Goal: Task Accomplishment & Management: Manage account settings

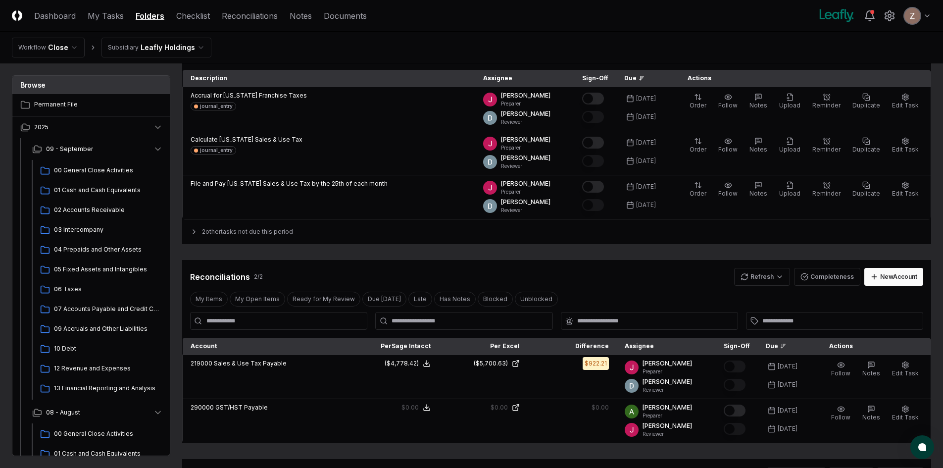
scroll to position [144, 0]
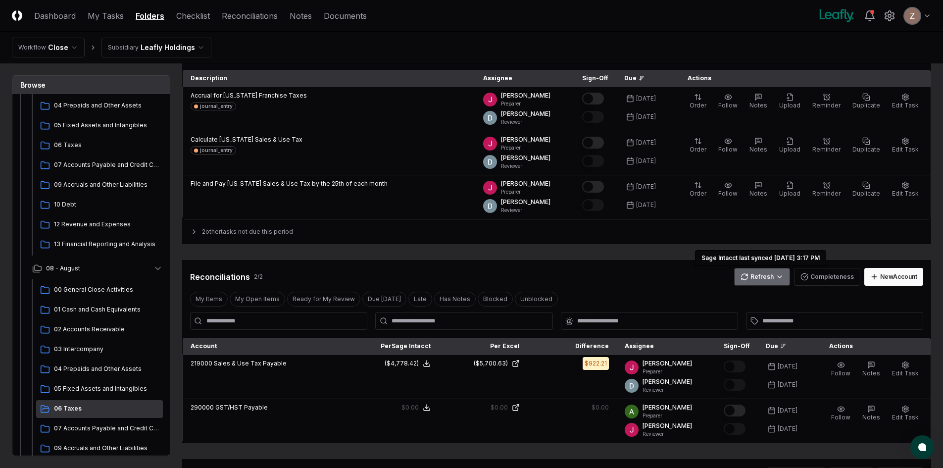
click at [757, 275] on html "CloseCore Dashboard My Tasks Folders Checklist Reconciliations Notes Documents …" at bounding box center [471, 293] width 943 height 785
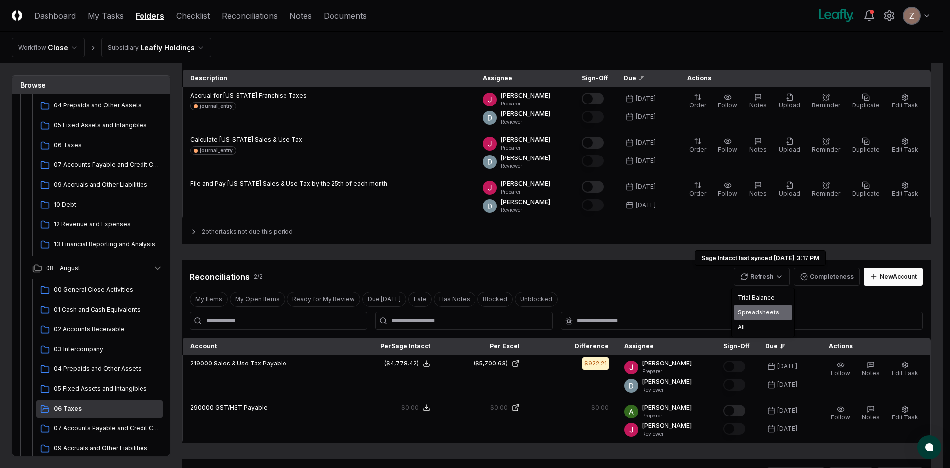
click at [749, 308] on div "Spreadsheets" at bounding box center [763, 312] width 58 height 15
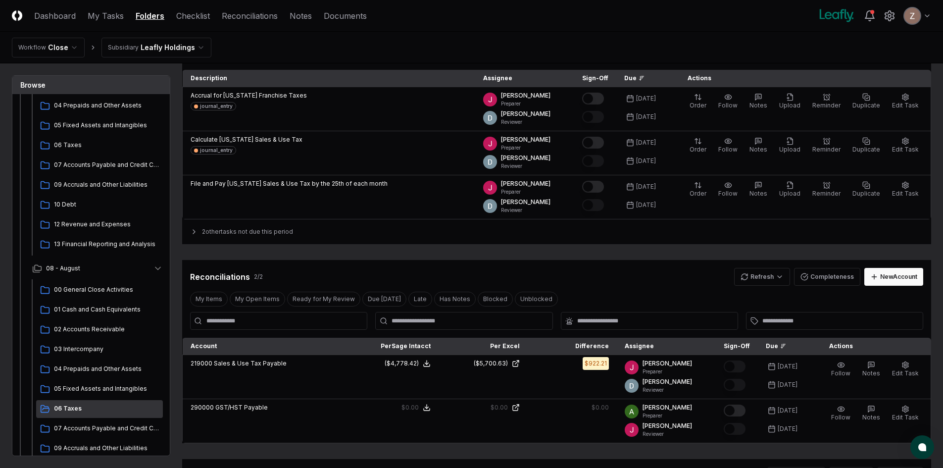
scroll to position [343, 0]
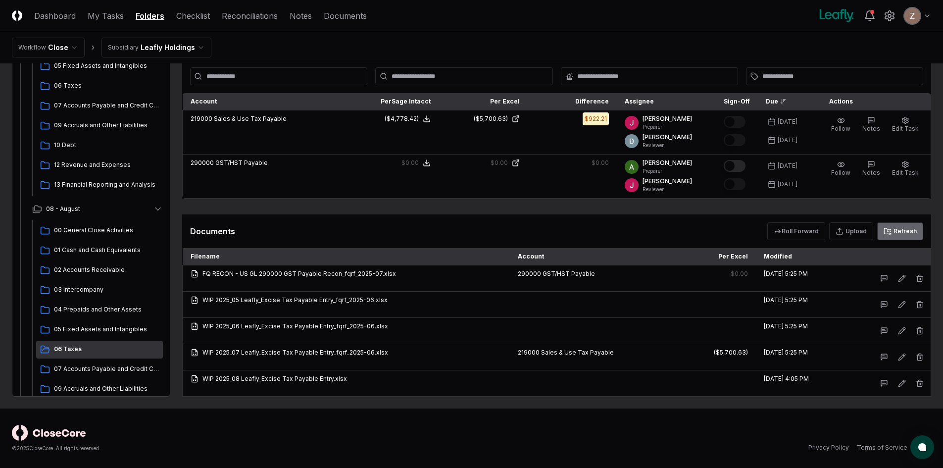
click at [890, 230] on icon at bounding box center [887, 231] width 8 height 8
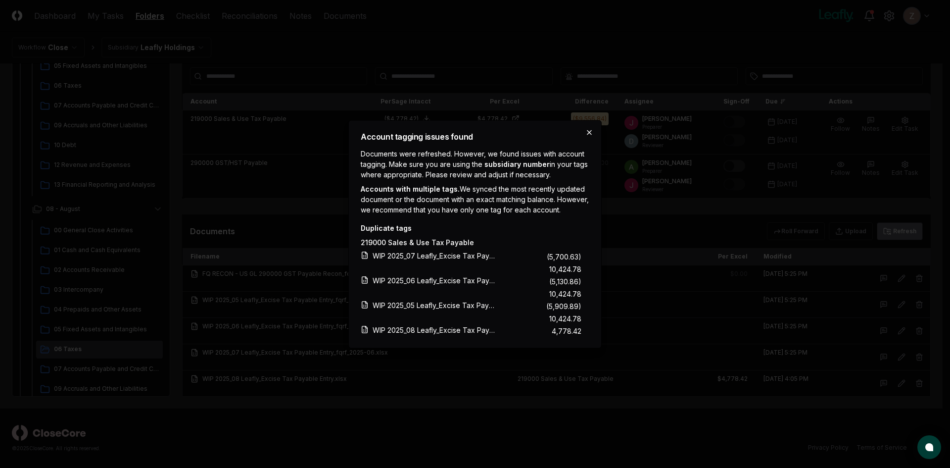
click at [591, 128] on icon "button" at bounding box center [589, 132] width 8 height 8
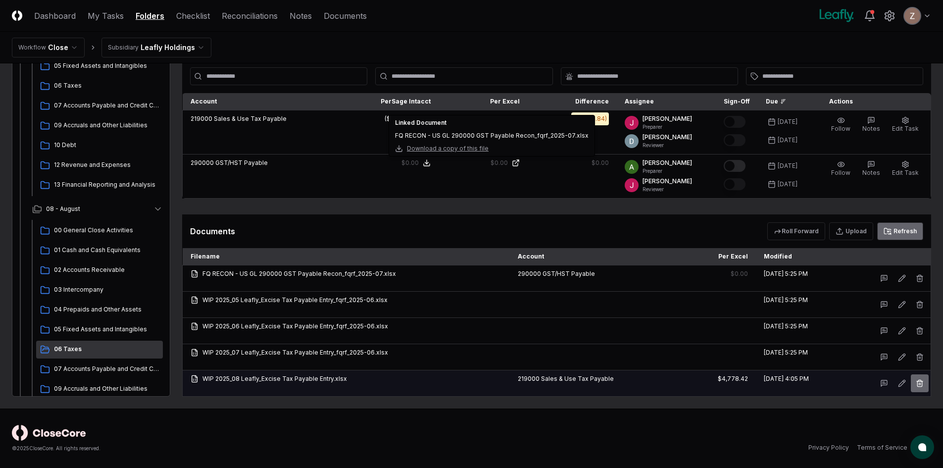
click at [921, 381] on icon "button" at bounding box center [919, 383] width 4 height 5
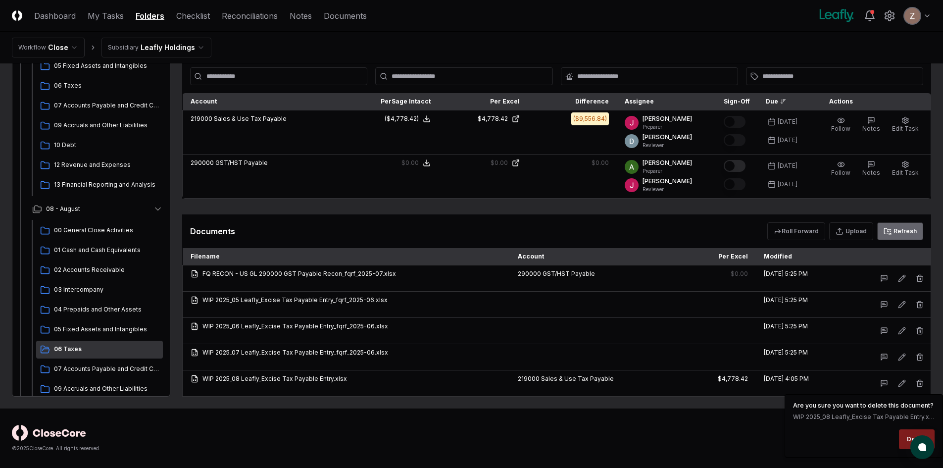
click at [498, 417] on div "© 2025 CloseCore. All rights reserved. Privacy Policy Terms of Service" at bounding box center [471, 437] width 943 height 59
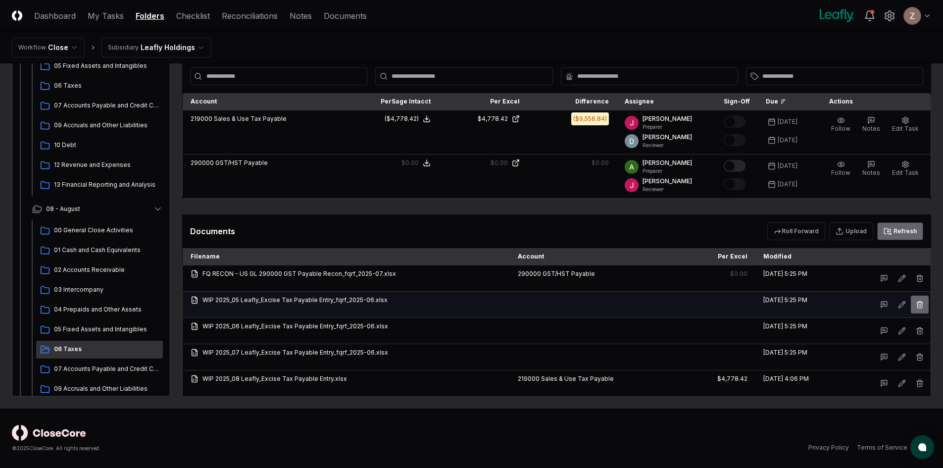
click at [920, 303] on icon "button" at bounding box center [919, 304] width 8 height 8
click at [915, 362] on button "Delete" at bounding box center [917, 360] width 36 height 20
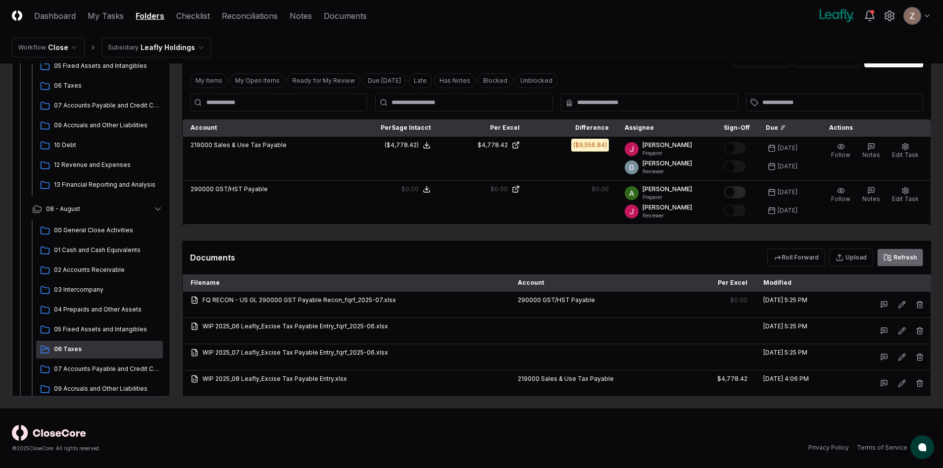
scroll to position [317, 0]
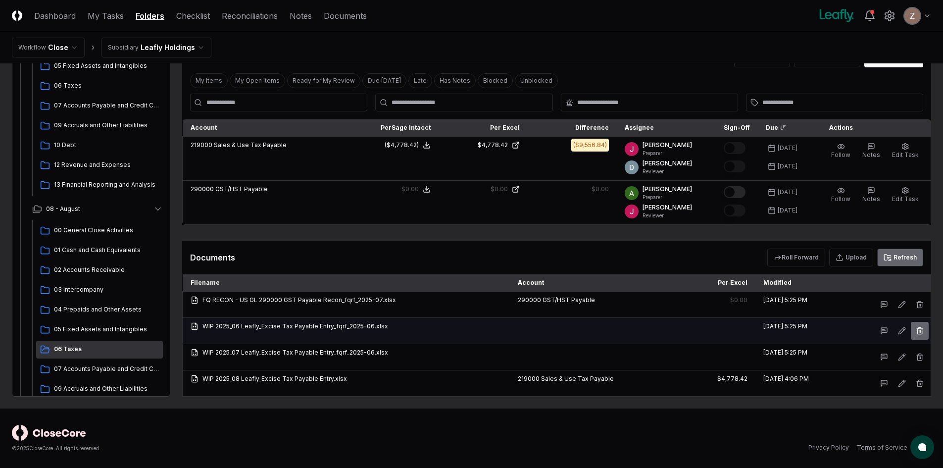
click at [918, 335] on button "button" at bounding box center [920, 331] width 18 height 18
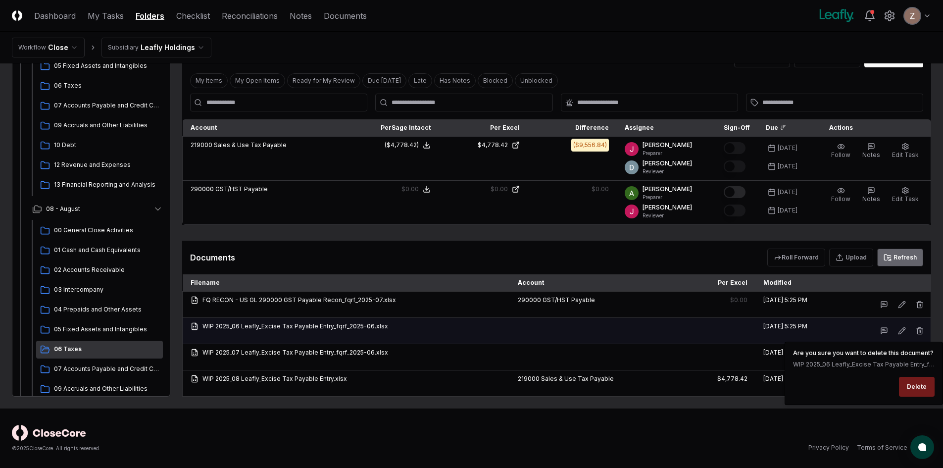
click at [912, 382] on button "Delete" at bounding box center [917, 387] width 36 height 20
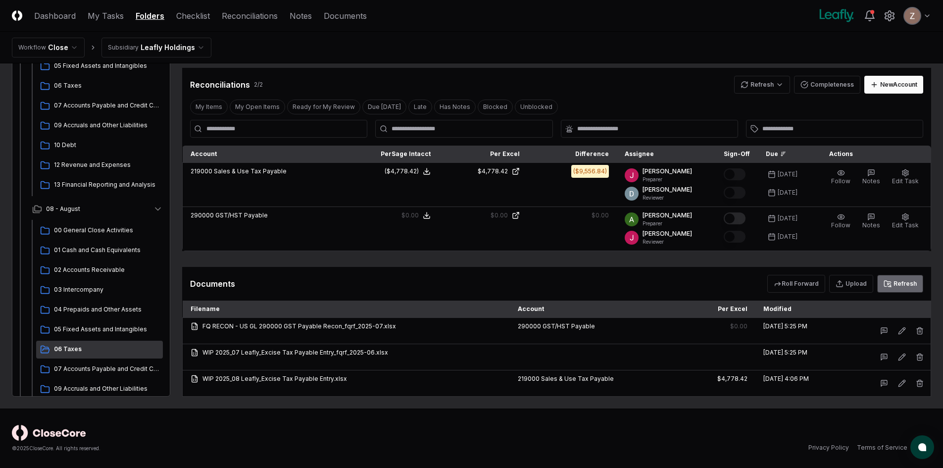
scroll to position [291, 0]
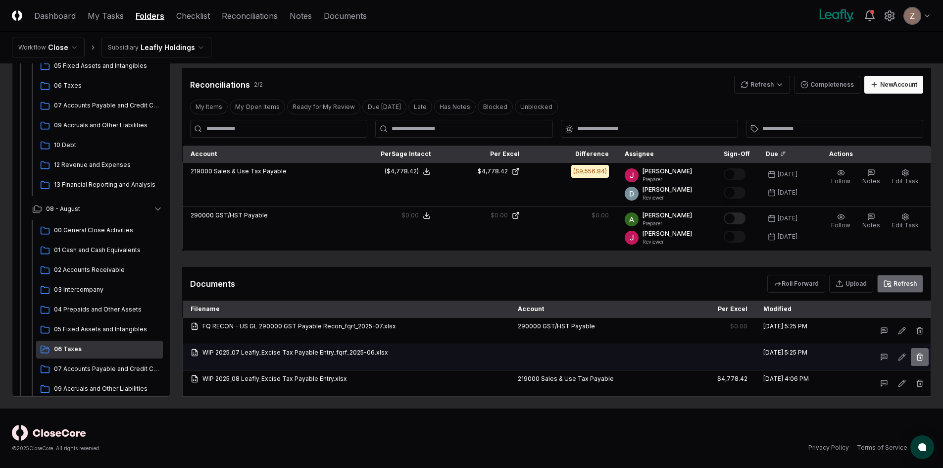
click at [917, 358] on icon "button" at bounding box center [919, 357] width 4 height 5
click at [911, 413] on button "Delete" at bounding box center [917, 413] width 36 height 20
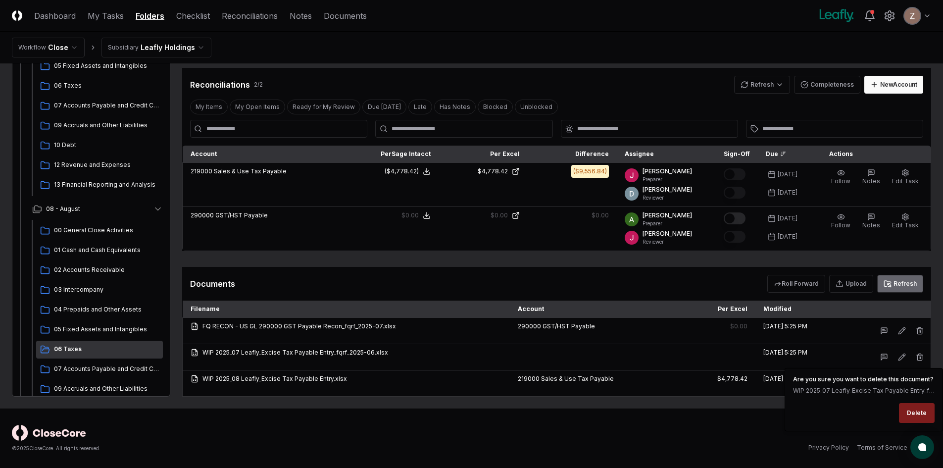
scroll to position [265, 0]
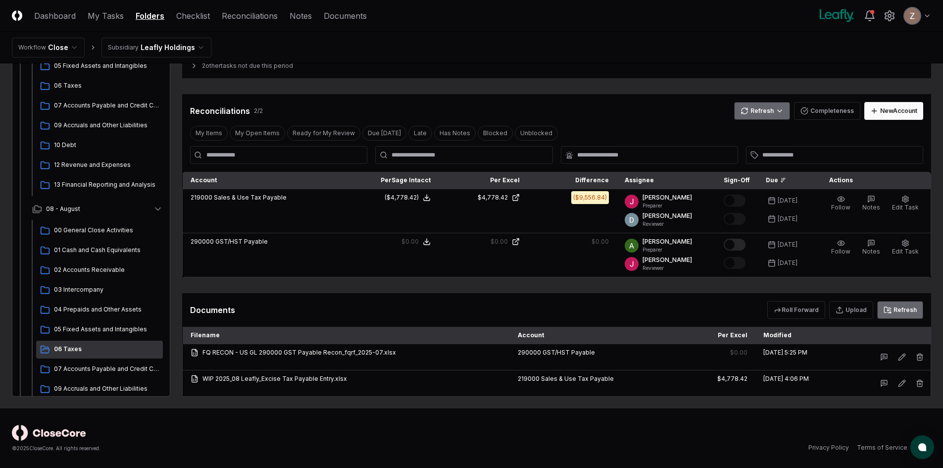
click at [741, 116] on html "CloseCore Dashboard My Tasks Folders Checklist Reconciliations Notes Documents …" at bounding box center [471, 101] width 943 height 732
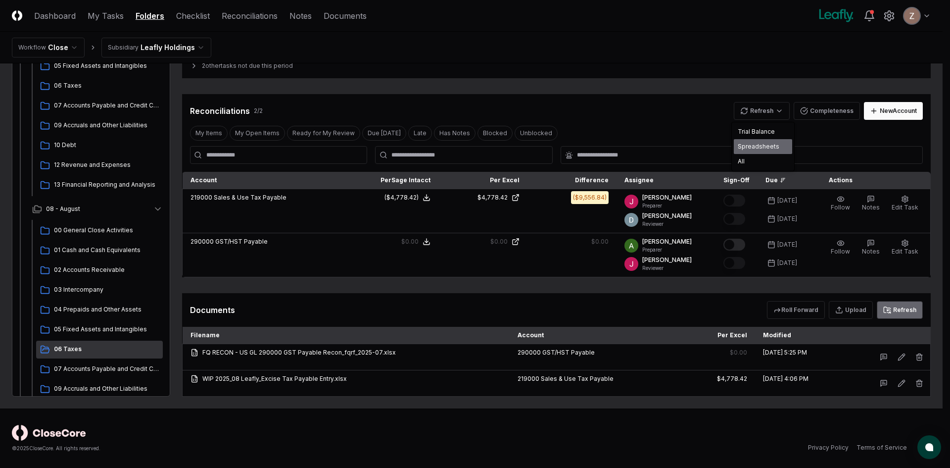
click at [746, 146] on div "Spreadsheets" at bounding box center [763, 146] width 58 height 15
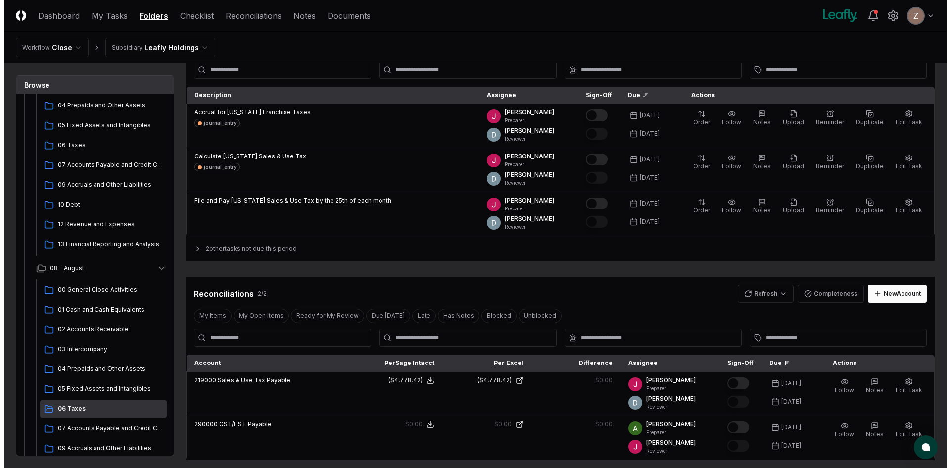
scroll to position [17, 0]
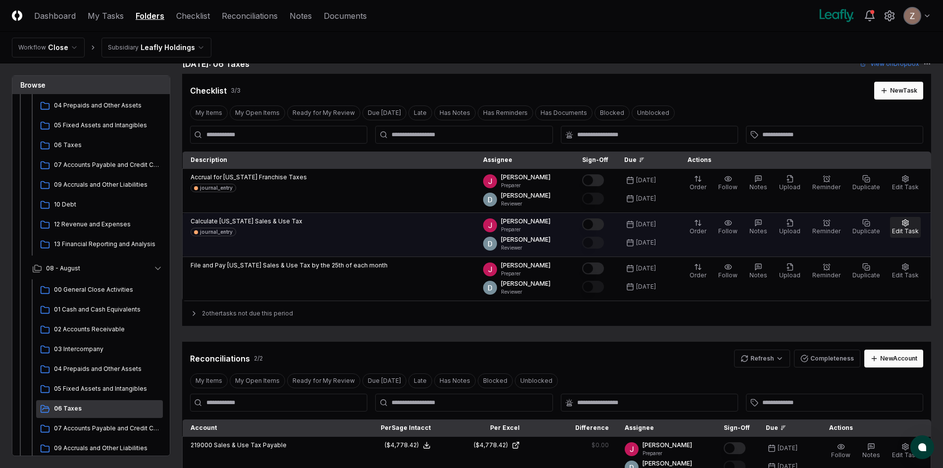
click at [902, 227] on span "Edit Task" at bounding box center [905, 230] width 27 height 7
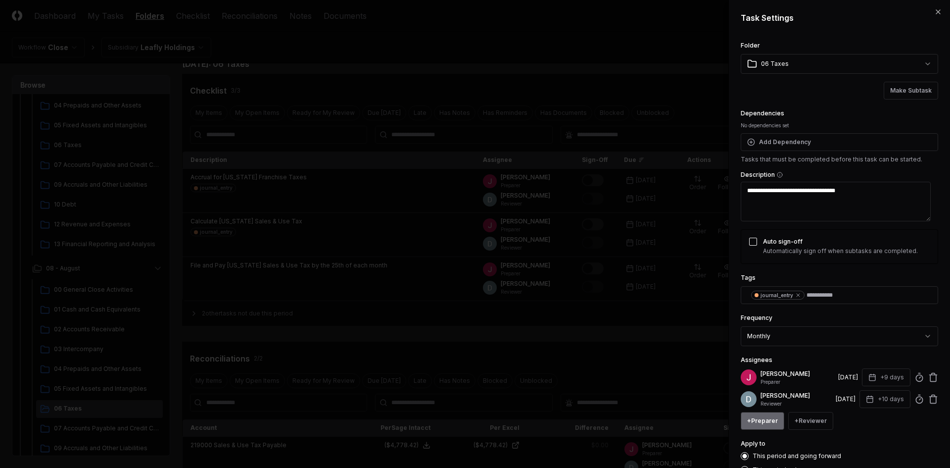
click at [756, 416] on button "+ Preparer" at bounding box center [763, 421] width 44 height 18
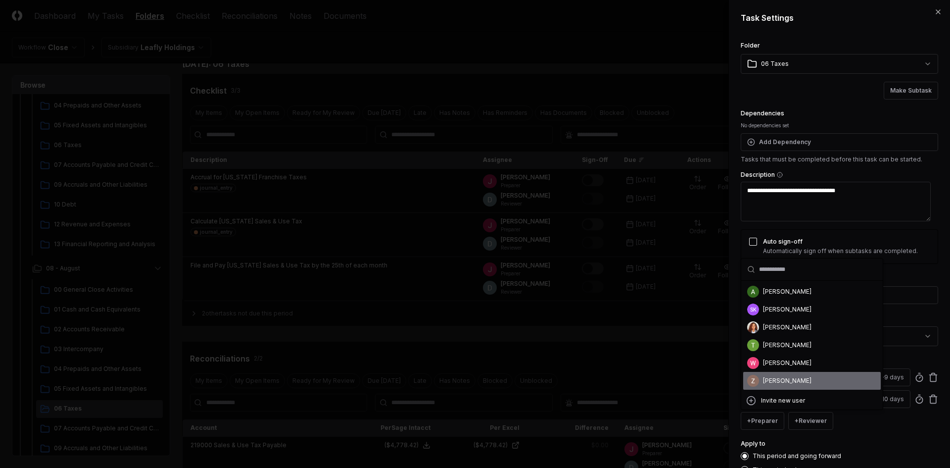
click at [777, 380] on div "[PERSON_NAME]" at bounding box center [787, 380] width 48 height 9
type textarea "*"
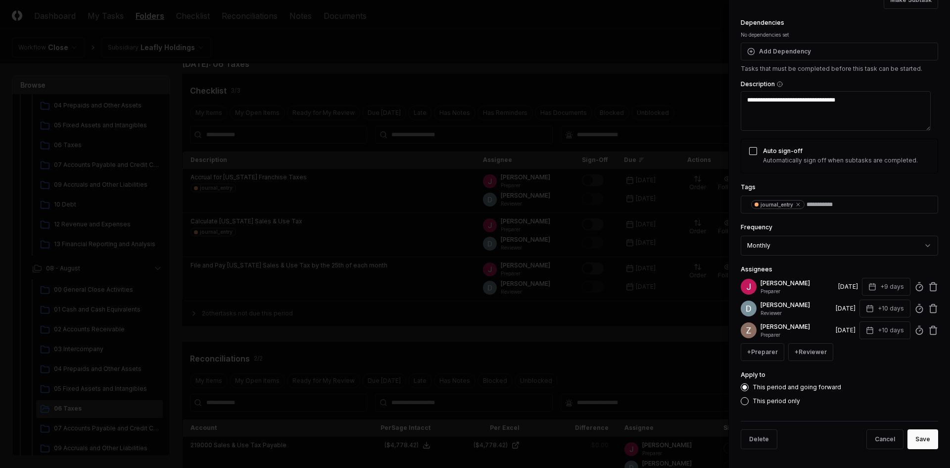
scroll to position [92, 0]
click at [880, 332] on button "+10 days" at bounding box center [885, 329] width 51 height 18
click at [854, 373] on input "**" at bounding box center [847, 368] width 35 height 18
click at [855, 367] on input "**" at bounding box center [847, 368] width 35 height 18
click at [855, 371] on input "**" at bounding box center [848, 368] width 35 height 18
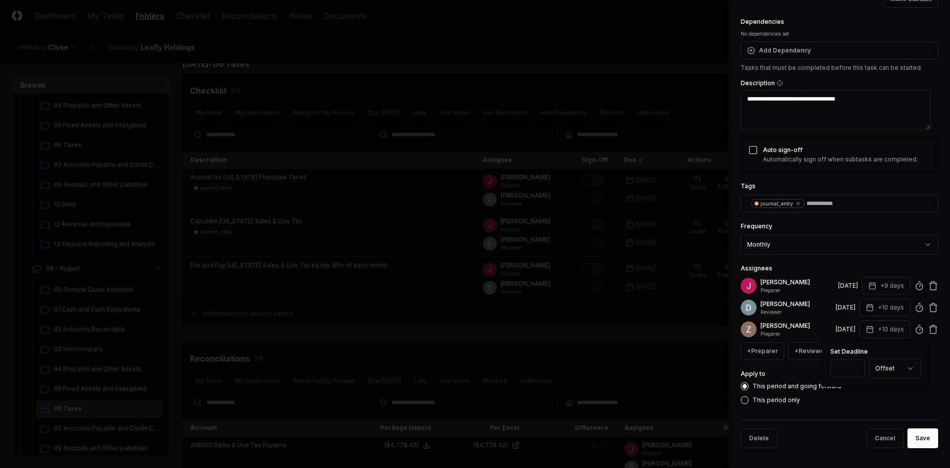
type input "*"
click at [855, 371] on input "*" at bounding box center [847, 368] width 35 height 18
click at [870, 402] on div "This period only" at bounding box center [839, 400] width 197 height 8
click at [911, 434] on button "Save" at bounding box center [923, 438] width 31 height 20
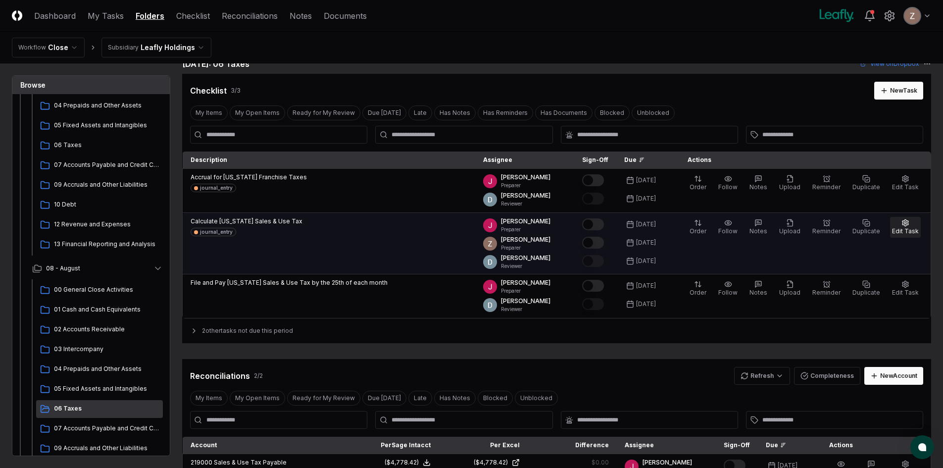
click at [903, 229] on span "Edit Task" at bounding box center [905, 230] width 27 height 7
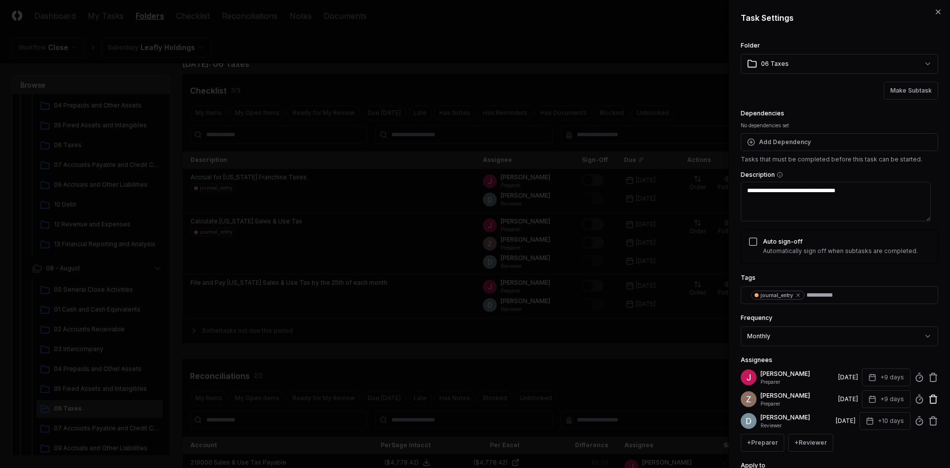
click at [928, 378] on icon at bounding box center [933, 377] width 10 height 10
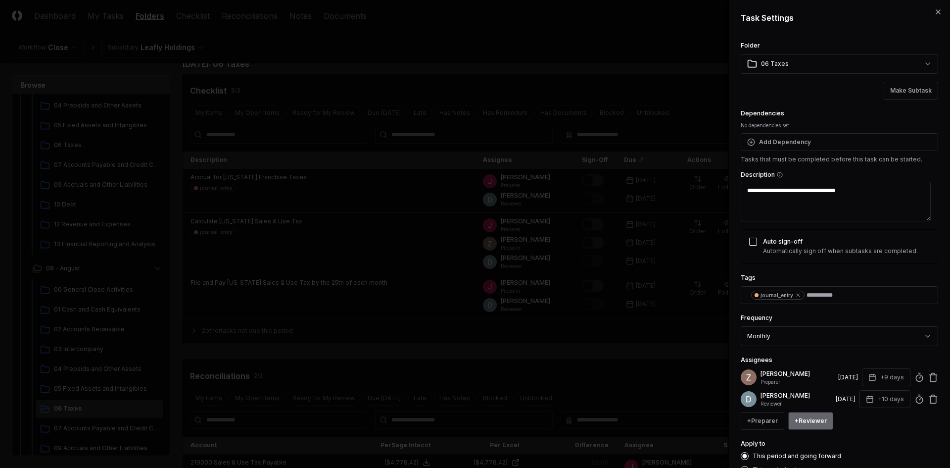
click at [814, 418] on button "+ Reviewer" at bounding box center [810, 421] width 45 height 18
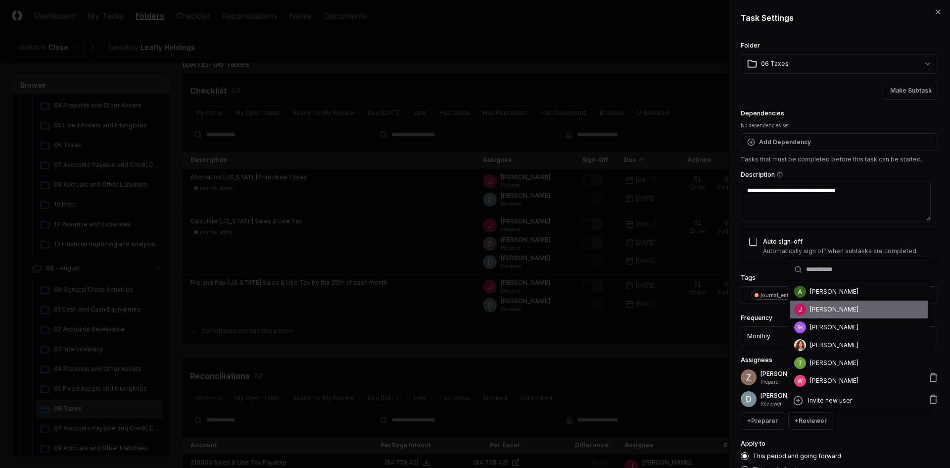
click at [837, 311] on div "[PERSON_NAME]" at bounding box center [834, 309] width 48 height 9
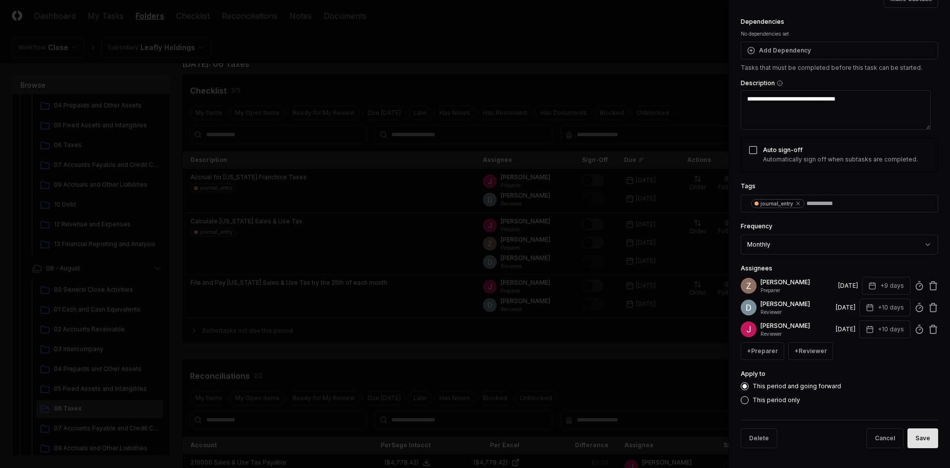
click at [908, 432] on button "Save" at bounding box center [923, 438] width 31 height 20
type textarea "*"
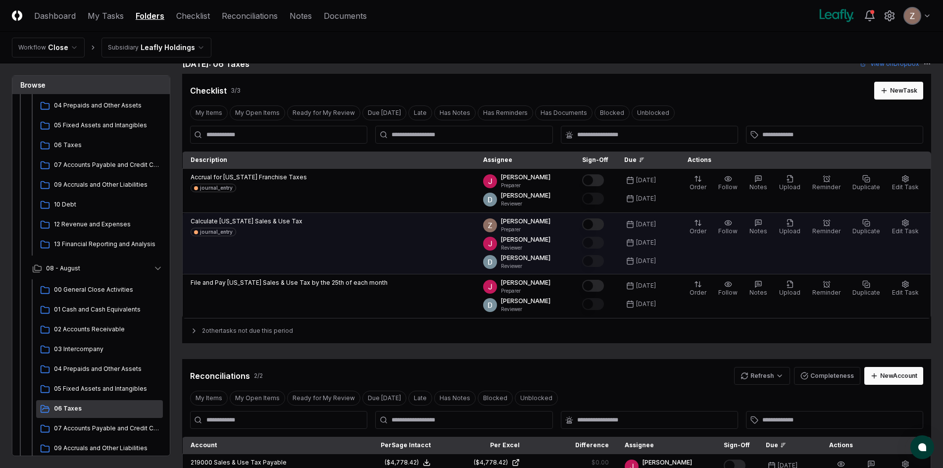
click at [604, 229] on button "Mark complete" at bounding box center [593, 224] width 22 height 12
click at [790, 224] on icon "button" at bounding box center [790, 223] width 8 height 8
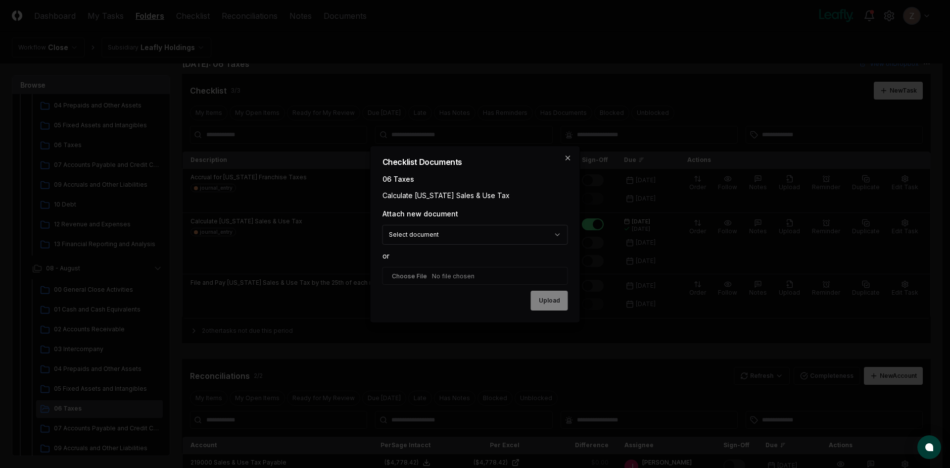
click at [443, 274] on input "file" at bounding box center [476, 276] width 186 height 18
click at [508, 235] on body "CloseCore Dashboard My Tasks Folders Checklist Reconciliations Notes Documents …" at bounding box center [471, 358] width 943 height 750
click at [519, 206] on body "CloseCore Dashboard My Tasks Folders Checklist Reconciliations Notes Documents …" at bounding box center [471, 358] width 943 height 750
click at [446, 273] on input "file" at bounding box center [476, 276] width 186 height 18
type input "**********"
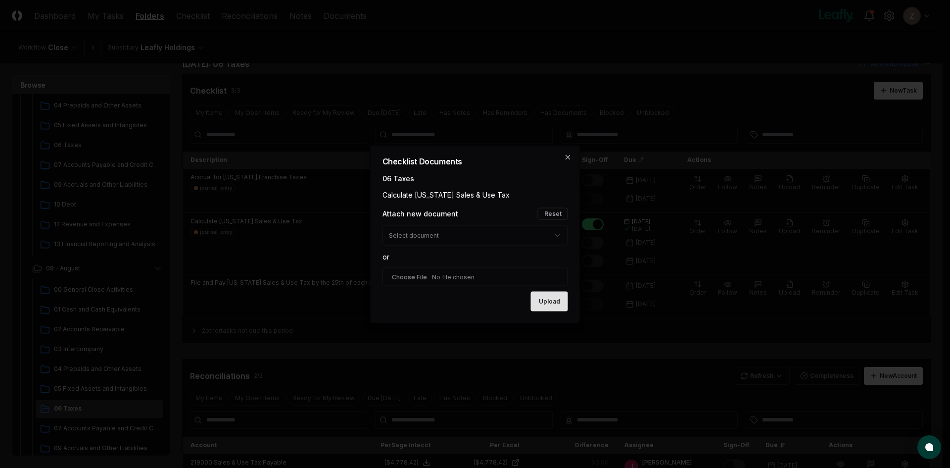
click at [549, 301] on button "Upload" at bounding box center [549, 301] width 37 height 20
click at [545, 300] on div "Upload" at bounding box center [476, 301] width 186 height 20
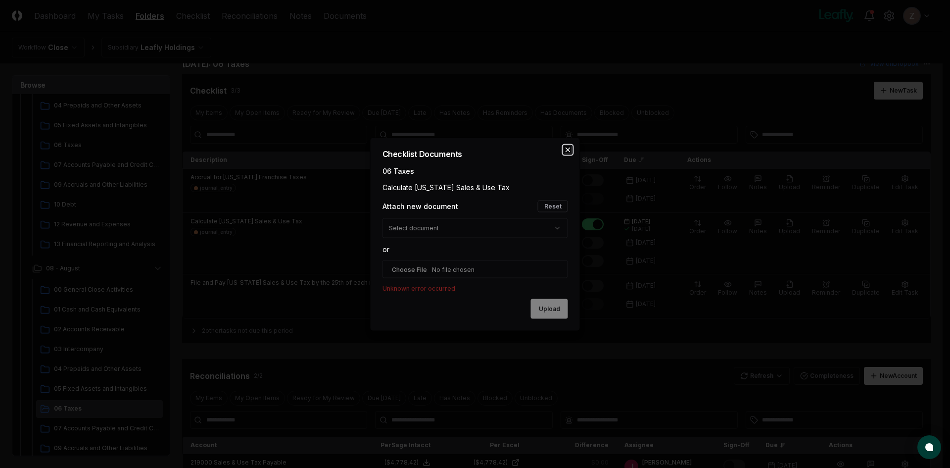
click at [567, 150] on icon "button" at bounding box center [568, 149] width 4 height 4
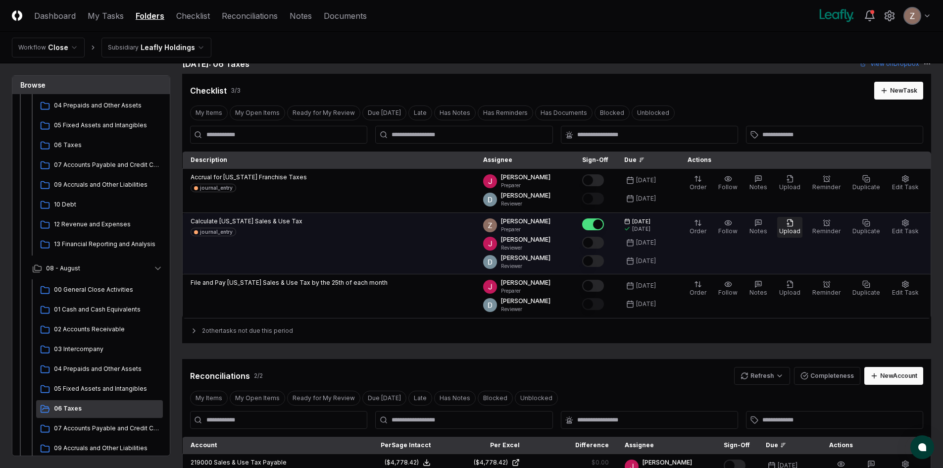
click at [798, 228] on span "Upload" at bounding box center [789, 230] width 21 height 7
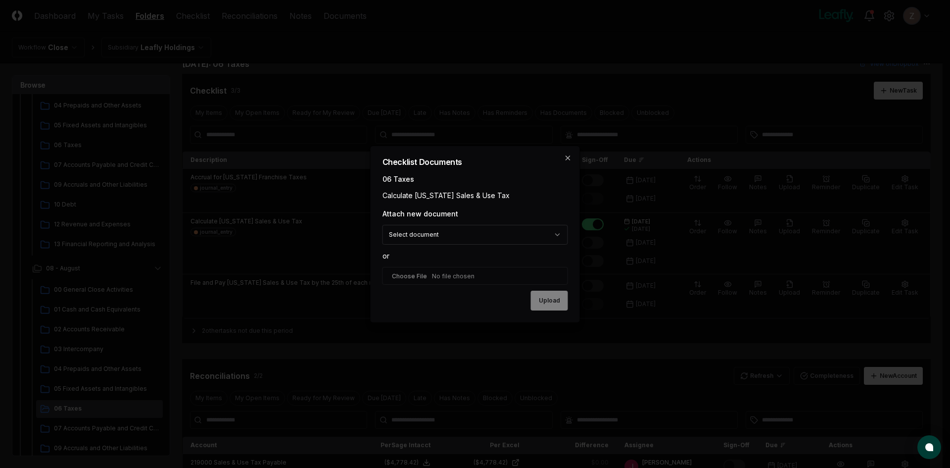
click at [503, 235] on body "CloseCore Dashboard My Tasks Folders Checklist Reconciliations Notes Documents …" at bounding box center [471, 384] width 943 height 802
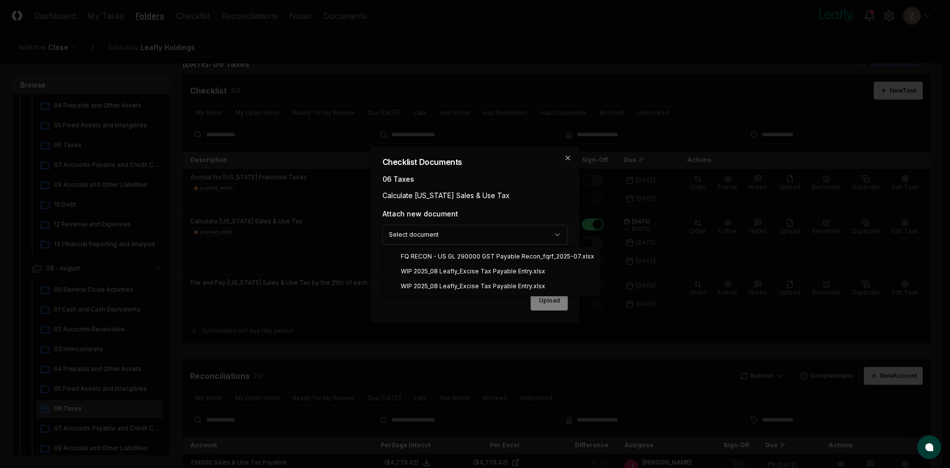
select select "**********"
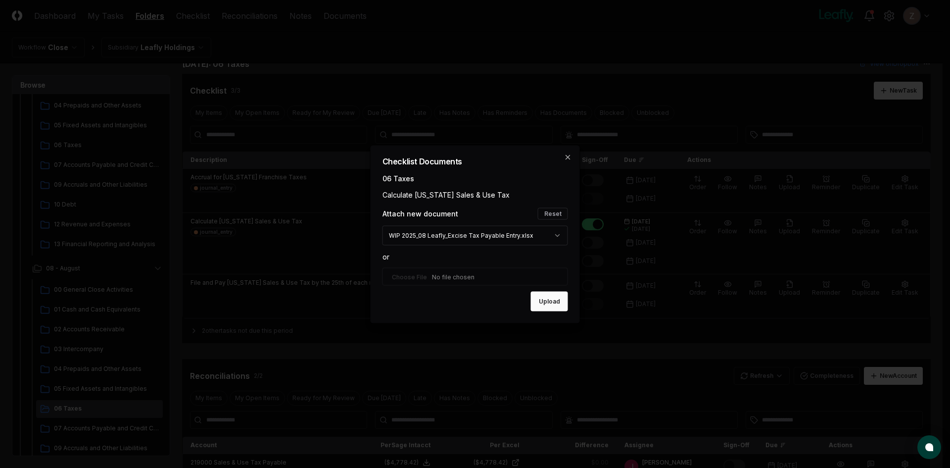
click at [548, 302] on button "Upload" at bounding box center [549, 301] width 37 height 20
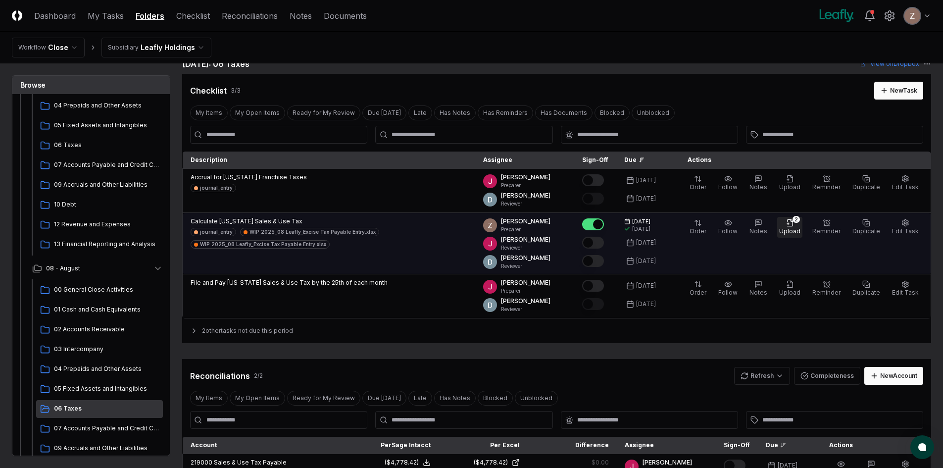
click at [796, 228] on span "Upload" at bounding box center [789, 230] width 21 height 7
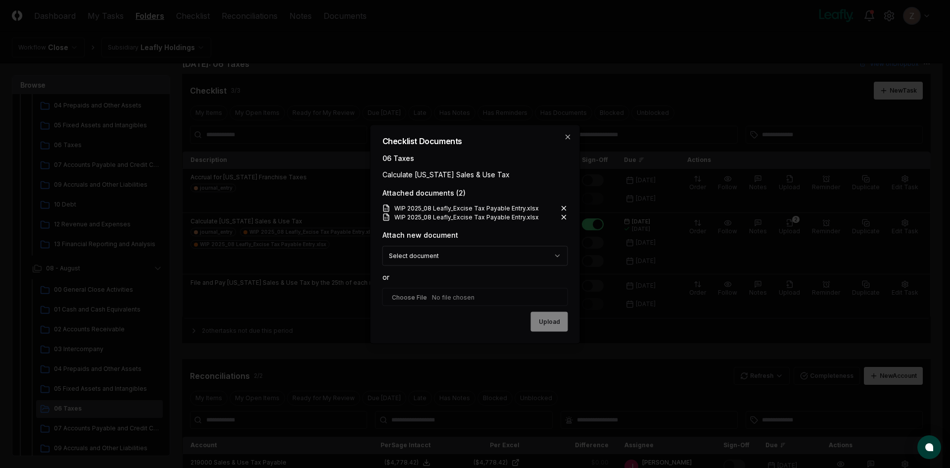
click at [565, 206] on icon at bounding box center [564, 208] width 8 height 8
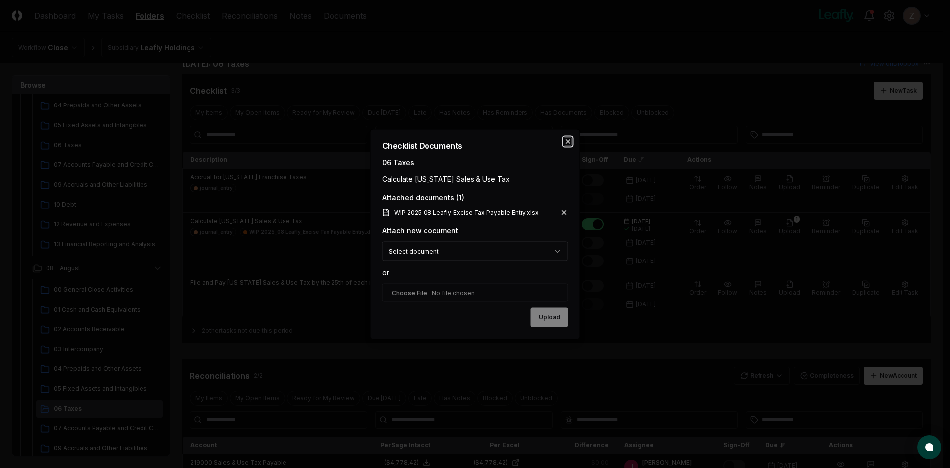
click at [568, 139] on icon "button" at bounding box center [568, 141] width 8 height 8
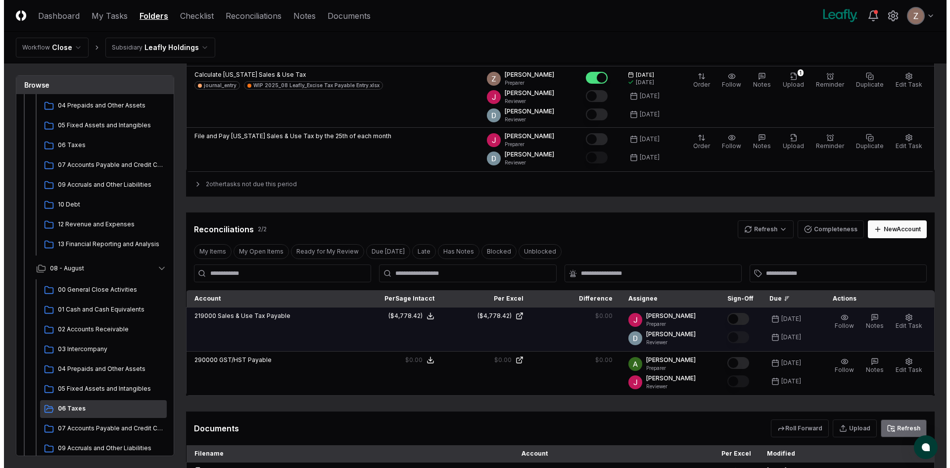
scroll to position [166, 0]
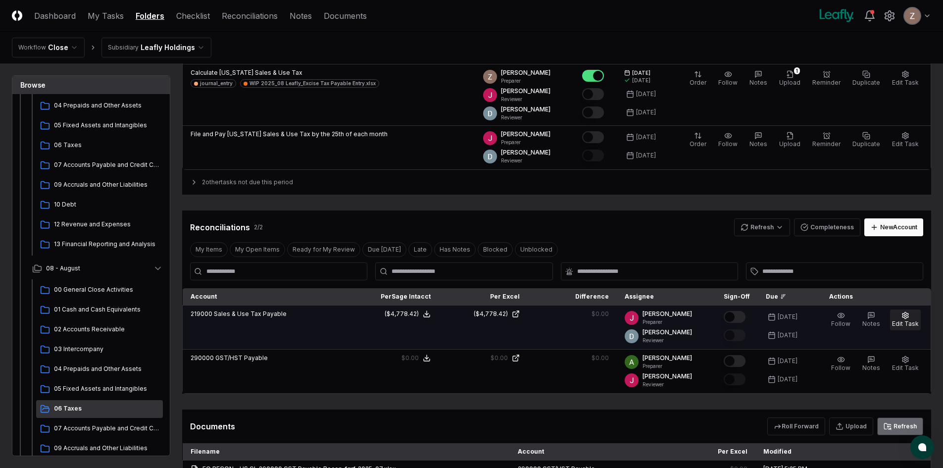
click at [910, 318] on button "Edit Task" at bounding box center [905, 319] width 31 height 21
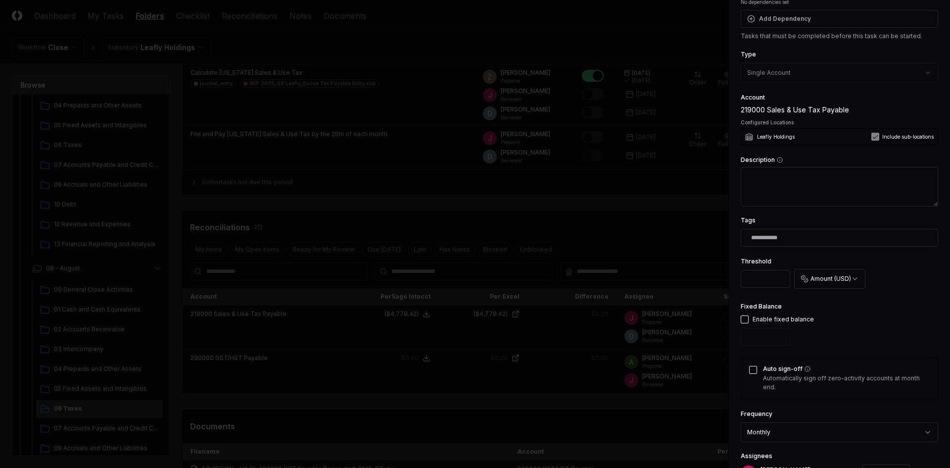
scroll to position [198, 0]
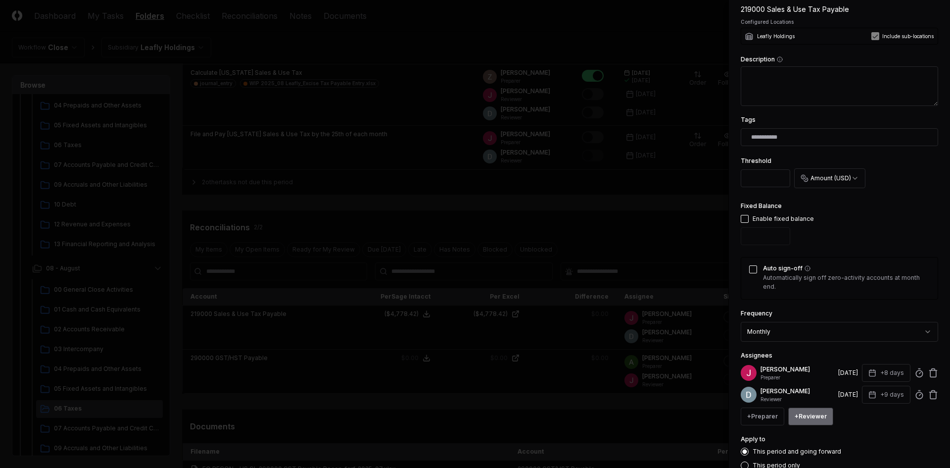
click at [818, 416] on button "+ Reviewer" at bounding box center [810, 416] width 45 height 18
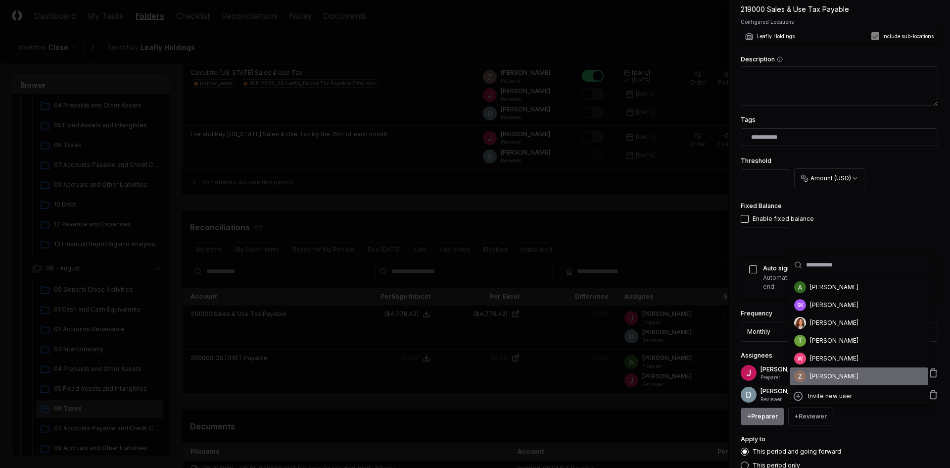
click at [753, 413] on button "+ Preparer" at bounding box center [763, 416] width 44 height 18
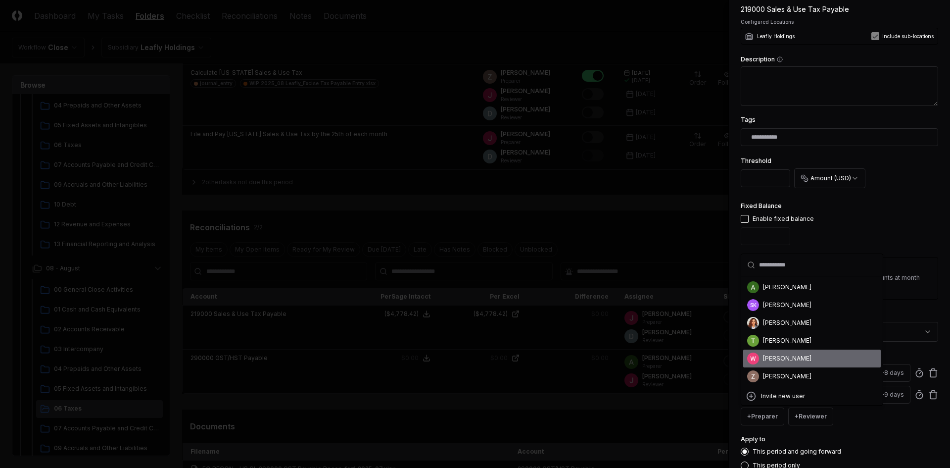
click at [775, 375] on div "[PERSON_NAME]" at bounding box center [787, 376] width 48 height 9
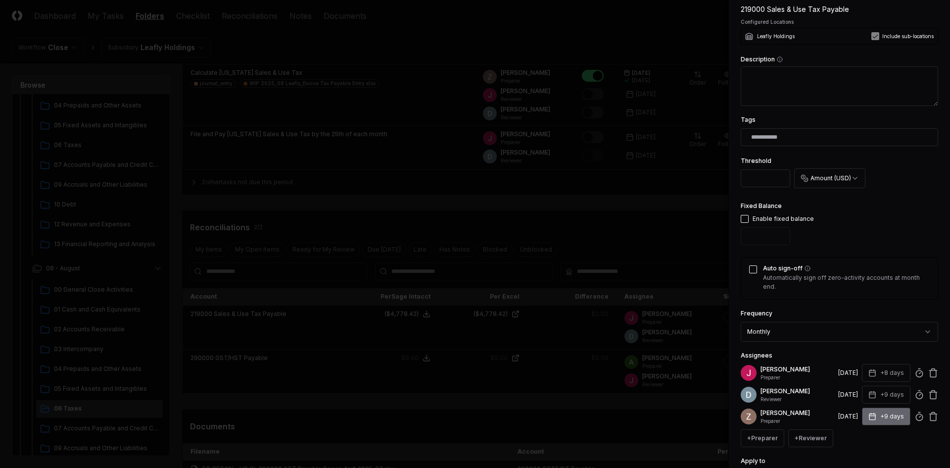
click at [882, 417] on button "+9 days" at bounding box center [886, 416] width 48 height 18
type input "*"
click at [853, 389] on input "*" at bounding box center [848, 387] width 35 height 18
click at [859, 346] on div "**********" at bounding box center [839, 166] width 197 height 649
click at [928, 373] on icon at bounding box center [933, 373] width 10 height 10
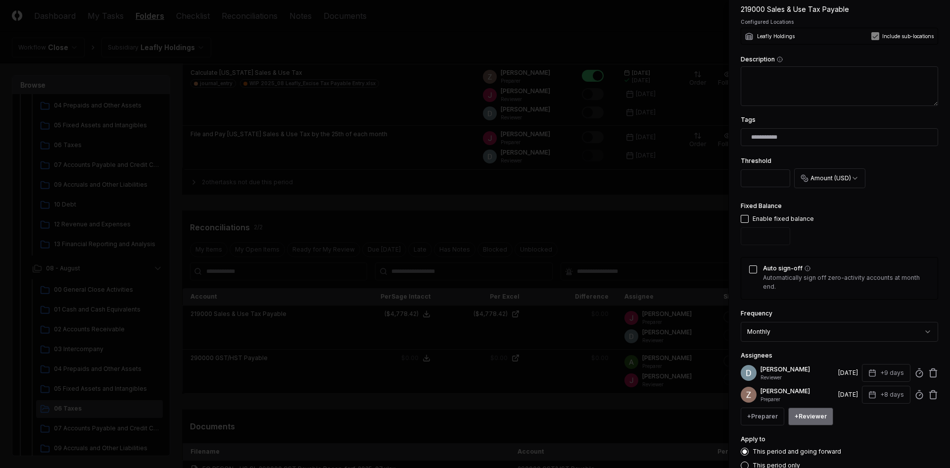
click at [815, 412] on button "+ Reviewer" at bounding box center [810, 416] width 45 height 18
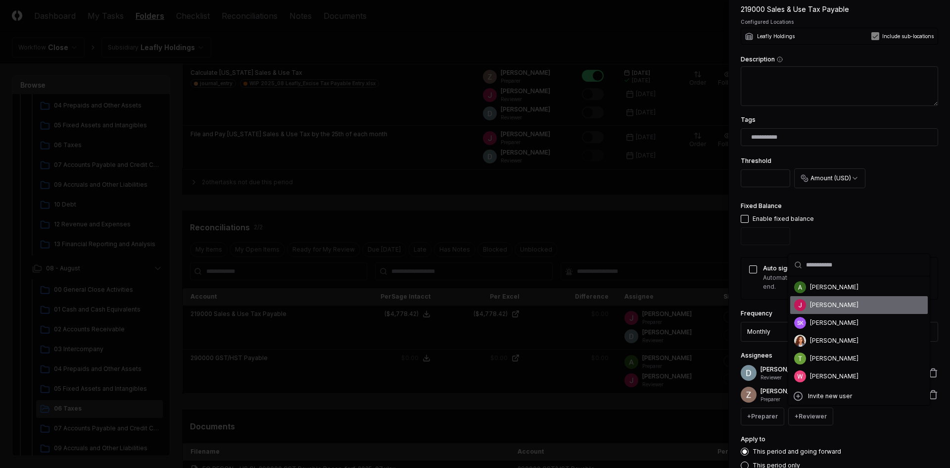
click at [822, 306] on div "[PERSON_NAME]" at bounding box center [834, 304] width 48 height 9
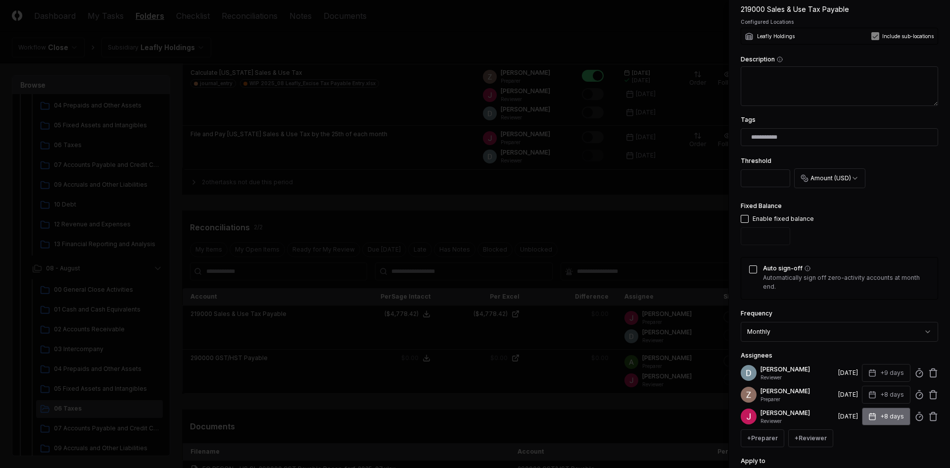
click at [886, 413] on button "+8 days" at bounding box center [886, 416] width 48 height 18
type input "*"
click at [856, 385] on input "*" at bounding box center [848, 387] width 35 height 18
click at [886, 362] on div "Set Deadline * Offset ****** ****" at bounding box center [876, 382] width 106 height 46
click at [862, 438] on div "+ Preparer + Reviewer" at bounding box center [839, 438] width 197 height 18
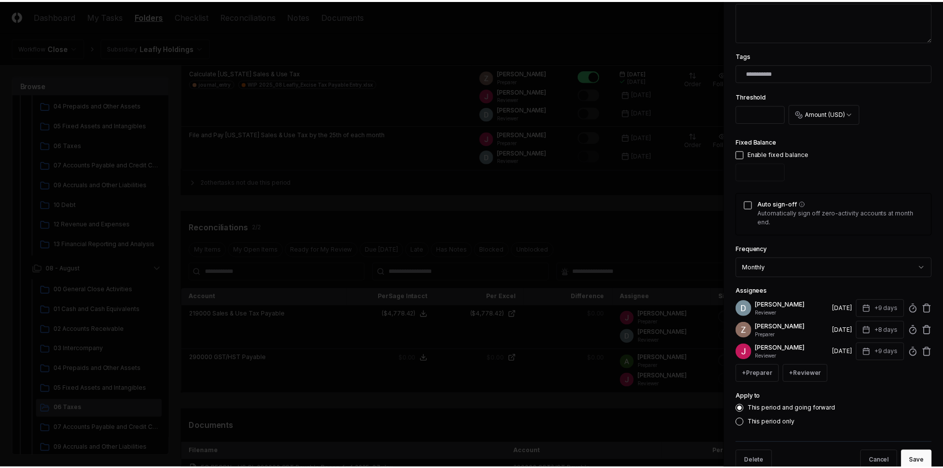
scroll to position [285, 0]
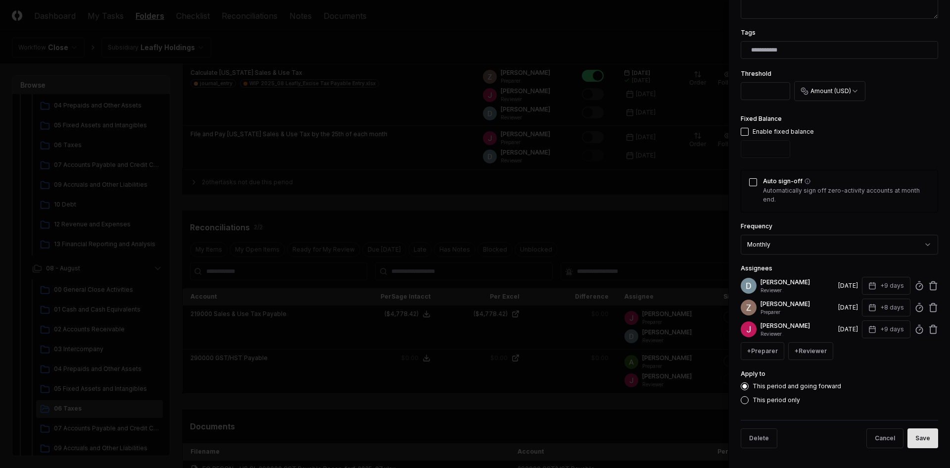
click at [919, 432] on button "Save" at bounding box center [923, 438] width 31 height 20
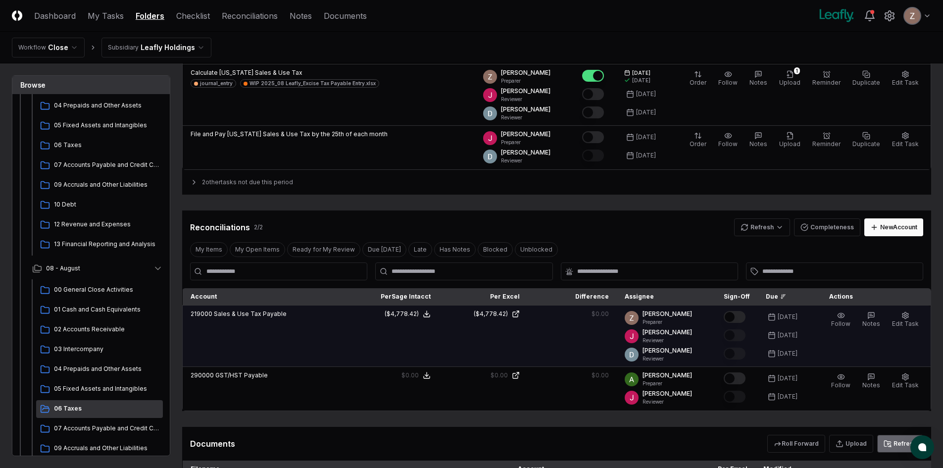
click at [741, 321] on button "Mark complete" at bounding box center [734, 317] width 22 height 12
